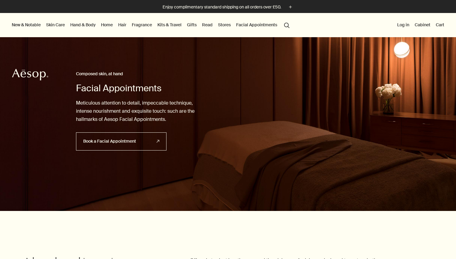
click at [289, 23] on button "search Search" at bounding box center [286, 24] width 11 height 11
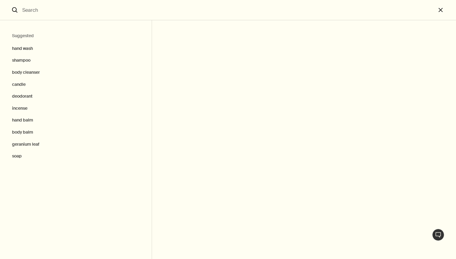
click at [151, 12] on input "Search" at bounding box center [228, 10] width 416 height 20
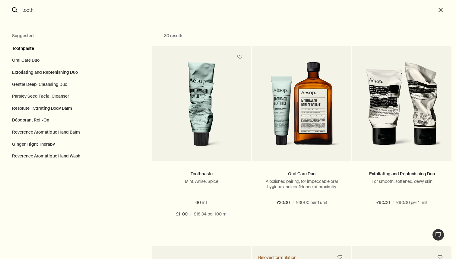
click at [32, 49] on button "Toothpaste" at bounding box center [76, 47] width 152 height 15
type input "Toothpaste"
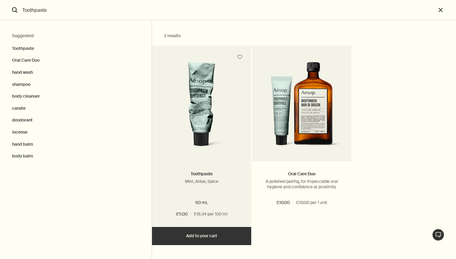
click at [220, 183] on p "Mint, Anise, Spice" at bounding box center [201, 180] width 81 height 5
click at [206, 139] on img "Search" at bounding box center [202, 107] width 76 height 90
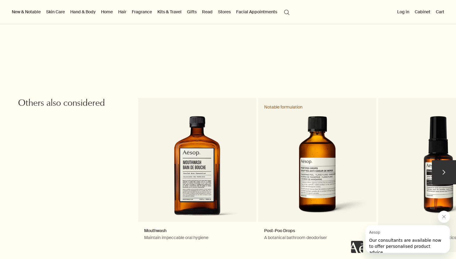
scroll to position [889, 0]
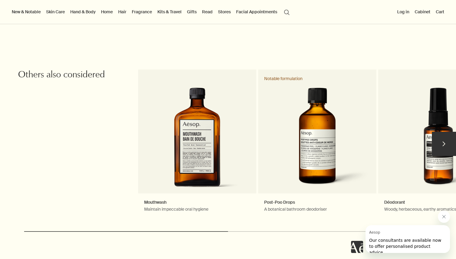
click at [448, 142] on button "chevron" at bounding box center [444, 144] width 24 height 24
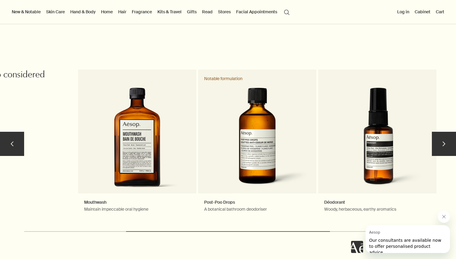
click at [448, 142] on button "chevron" at bounding box center [444, 144] width 24 height 24
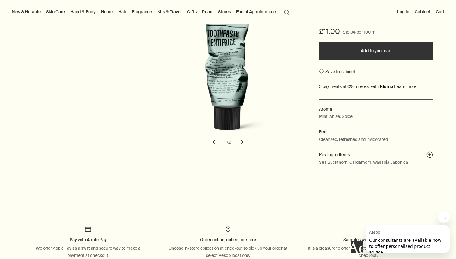
scroll to position [70, 0]
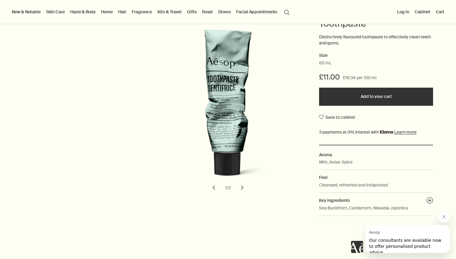
click at [445, 217] on icon "Close message from Aesop" at bounding box center [444, 216] width 3 height 3
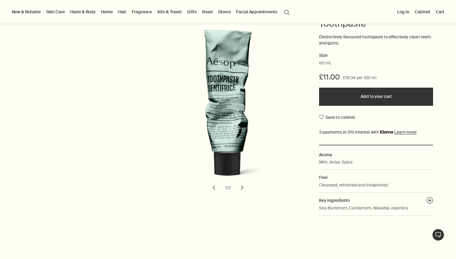
click at [384, 99] on button "Add to your cart" at bounding box center [376, 96] width 114 height 18
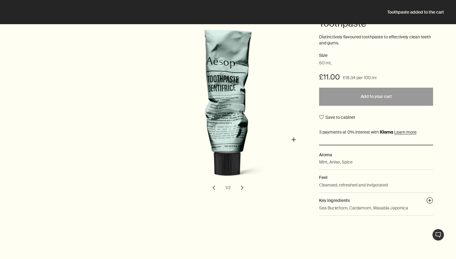
scroll to position [0, 0]
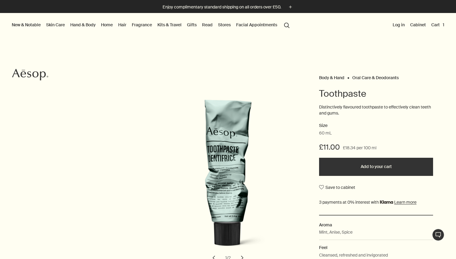
click at [91, 24] on link "Hand & Body" at bounding box center [83, 25] width 28 height 8
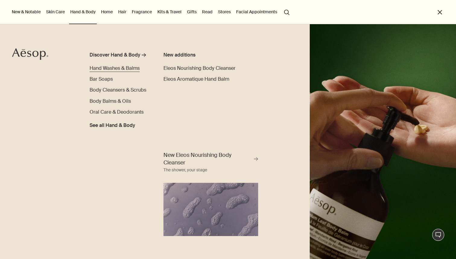
click at [109, 69] on span "Hand Washes & Balms" at bounding box center [115, 68] width 50 height 6
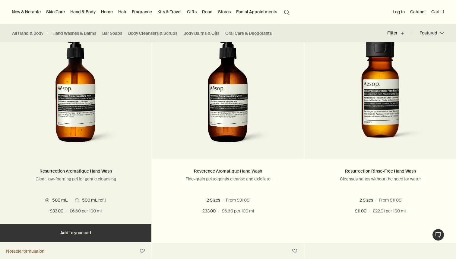
scroll to position [385, 0]
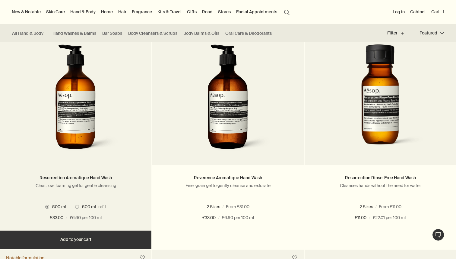
click at [77, 206] on span at bounding box center [77, 207] width 4 height 4
click at [49, 207] on span at bounding box center [47, 207] width 4 height 4
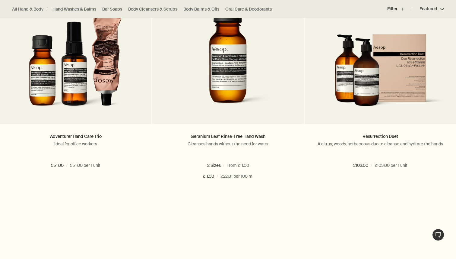
scroll to position [1126, 0]
